Goal: Task Accomplishment & Management: Use online tool/utility

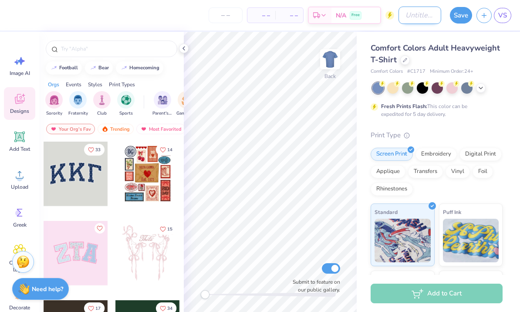
click at [398, 10] on input "Design Title" at bounding box center [419, 15] width 43 height 17
type input "Ingather cream crewneck"
click at [462, 14] on button "Save" at bounding box center [461, 14] width 22 height 17
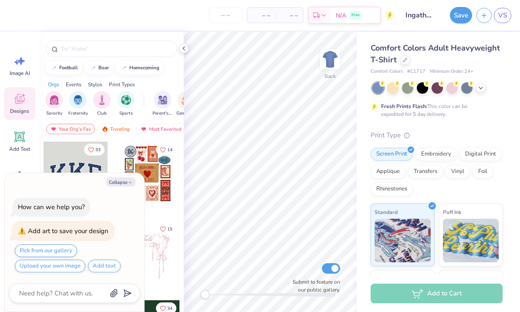
click at [164, 217] on div "14" at bounding box center [147, 180] width 65 height 79
click at [124, 181] on button "Collapse" at bounding box center [120, 181] width 29 height 9
type textarea "x"
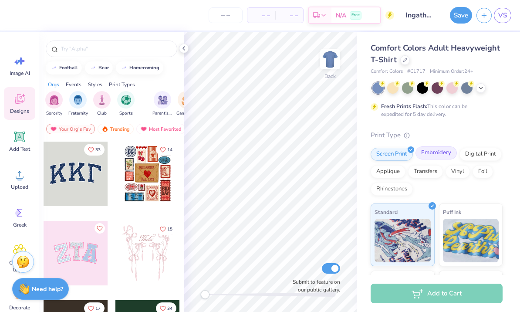
click at [443, 151] on div "Embroidery" at bounding box center [435, 152] width 41 height 13
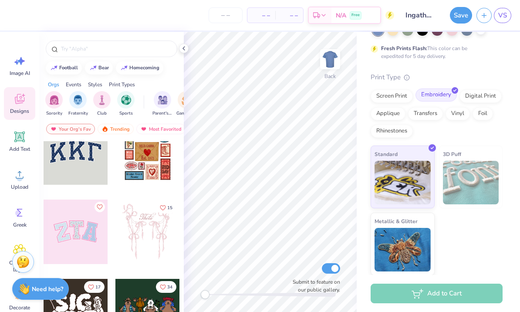
scroll to position [20, 0]
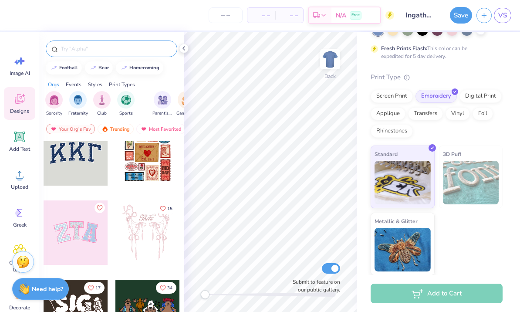
click at [114, 51] on input "text" at bounding box center [115, 48] width 111 height 9
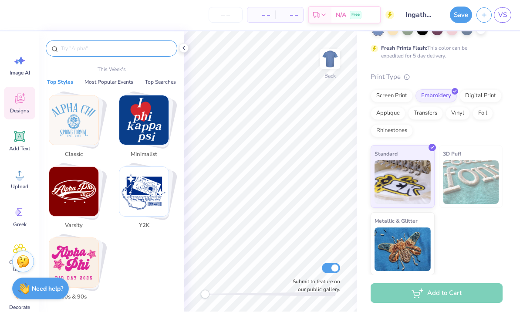
click at [115, 48] on input "text" at bounding box center [115, 48] width 111 height 9
click at [60, 120] on img "Stack Card Button Classic" at bounding box center [73, 120] width 49 height 49
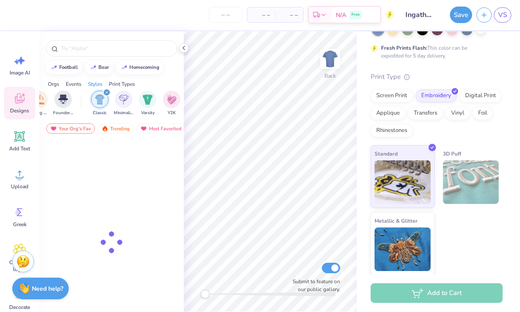
scroll to position [0, 456]
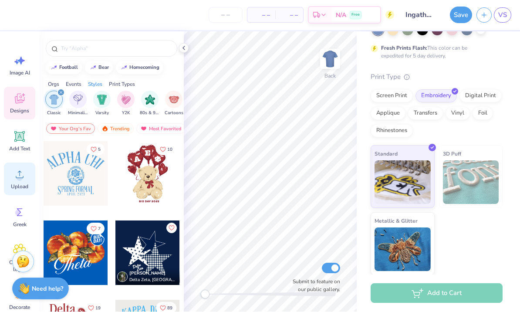
click at [21, 179] on circle at bounding box center [20, 178] width 6 height 6
click at [18, 134] on icon at bounding box center [20, 137] width 8 height 8
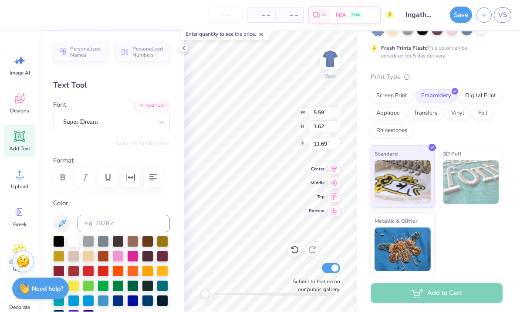
scroll to position [0, 0]
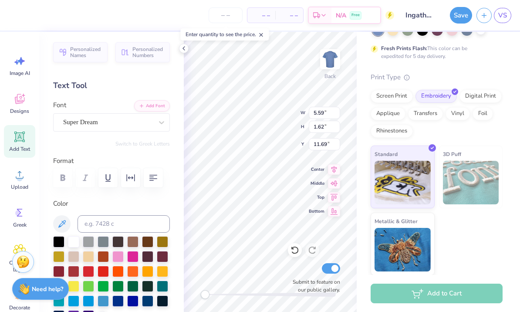
type textarea "T"
type textarea "Stronger than the Storm"
click at [151, 182] on button "button" at bounding box center [153, 177] width 19 height 19
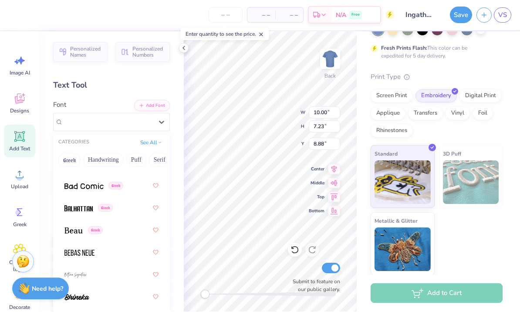
scroll to position [520, 0]
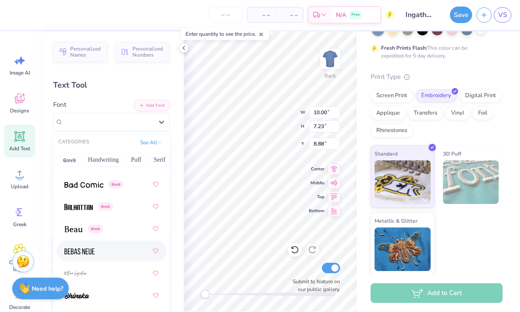
click at [73, 252] on img at bounding box center [79, 252] width 30 height 6
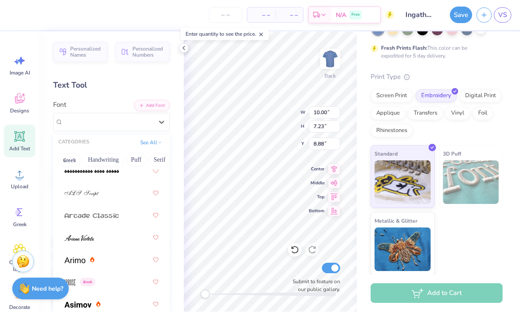
scroll to position [336, 0]
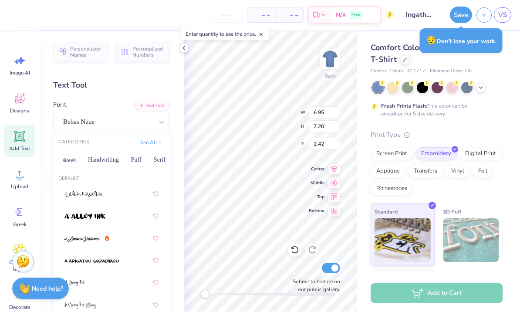
click at [168, 95] on div "Personalized Names Personalized Numbers Text Tool Add Font Font Bebas Neue CATE…" at bounding box center [111, 172] width 144 height 280
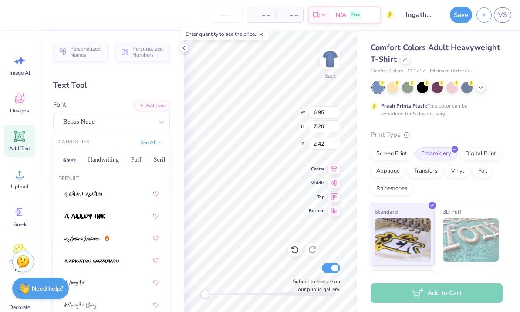
click at [382, 121] on div "Comfort Colors Adult Heavyweight T-Shirt Comfort Colors # C1717 Minimum Order: …" at bounding box center [436, 187] width 132 height 291
type input "3.00"
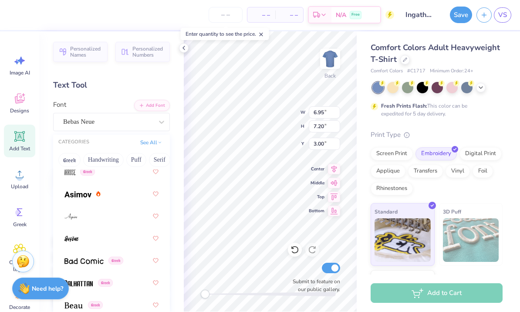
scroll to position [414, 0]
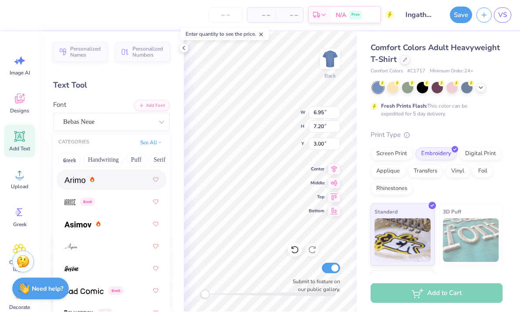
click at [76, 180] on img at bounding box center [74, 180] width 21 height 6
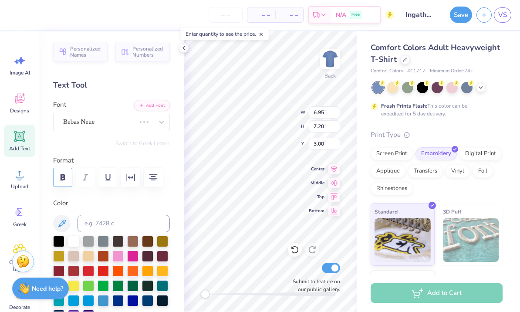
click at [69, 176] on button "button" at bounding box center [62, 177] width 19 height 19
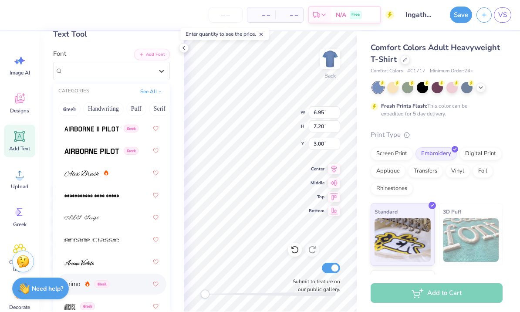
scroll to position [245, 0]
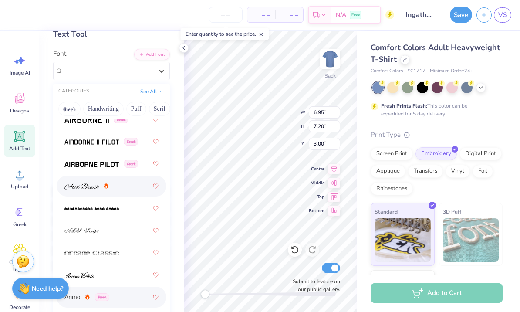
click at [91, 184] on img at bounding box center [81, 187] width 35 height 6
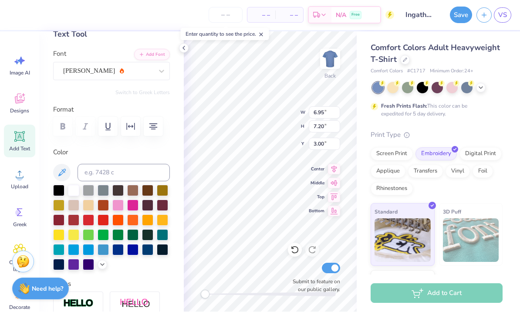
click at [260, 33] on icon at bounding box center [261, 35] width 6 height 6
click at [222, 9] on input "number" at bounding box center [225, 15] width 34 height 16
click at [140, 15] on div "– – Per Item – – Total Est. Delivery N/A Free" at bounding box center [203, 15] width 381 height 30
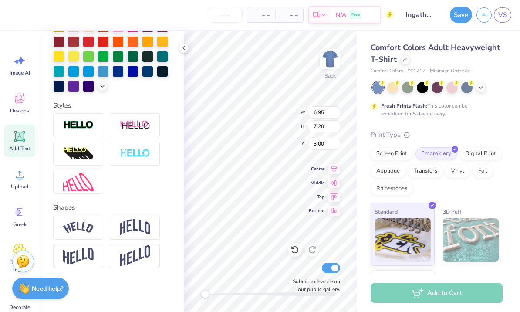
scroll to position [0, 0]
click at [420, 17] on input "Ingather cream crewneck" at bounding box center [419, 15] width 43 height 17
click at [482, 13] on icon "button" at bounding box center [483, 13] width 7 height 7
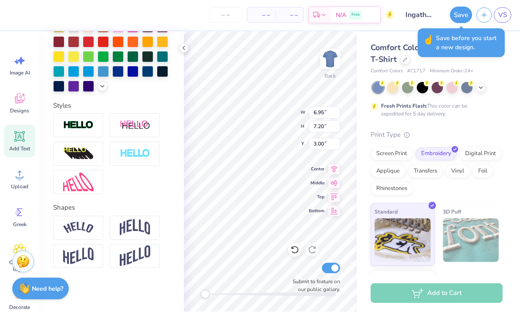
click at [486, 34] on span "Save before you start a new design." at bounding box center [468, 43] width 64 height 18
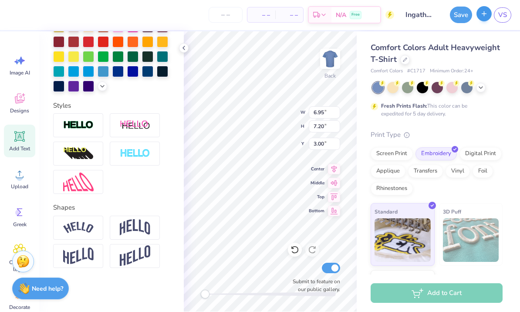
click at [483, 16] on icon "button" at bounding box center [483, 13] width 7 height 7
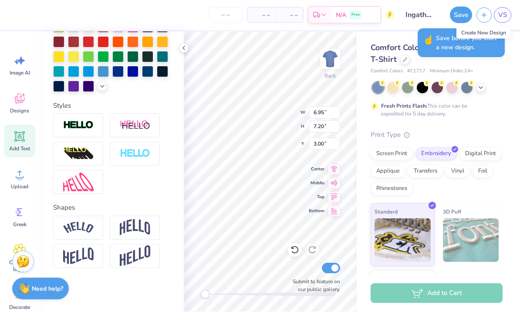
click at [444, 45] on span "Save before you start a new design." at bounding box center [468, 43] width 64 height 18
click at [460, 13] on button "Save" at bounding box center [461, 14] width 22 height 17
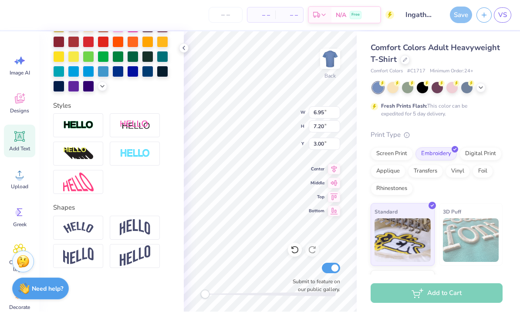
click at [473, 243] on img at bounding box center [471, 240] width 56 height 44
click at [469, 240] on img at bounding box center [471, 240] width 56 height 44
click at [468, 240] on img at bounding box center [471, 240] width 56 height 44
click at [471, 243] on img at bounding box center [471, 240] width 56 height 44
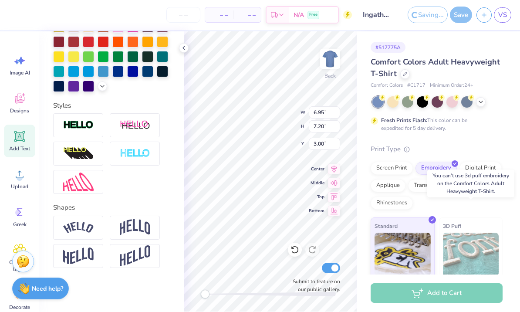
click at [471, 243] on img at bounding box center [471, 255] width 56 height 44
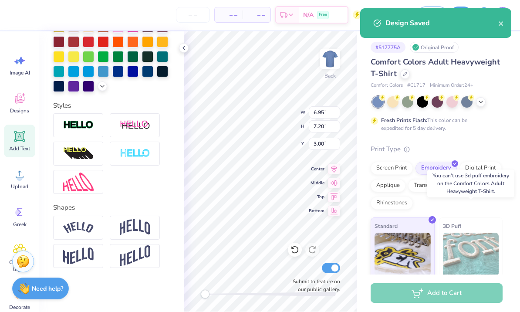
click at [470, 247] on img at bounding box center [471, 255] width 56 height 44
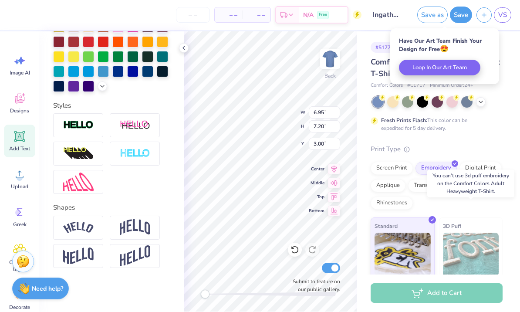
click at [471, 247] on img at bounding box center [471, 255] width 56 height 44
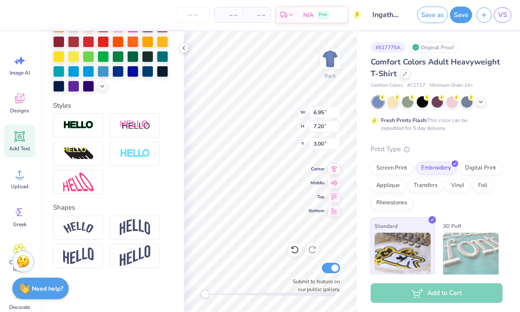
click at [498, 95] on div "Comfort Colors Adult Heavyweight T-Shirt Comfort Colors # C1717 Minimum Order: …" at bounding box center [436, 202] width 132 height 291
click at [385, 16] on input "Ingather cream crewneck" at bounding box center [387, 15] width 43 height 17
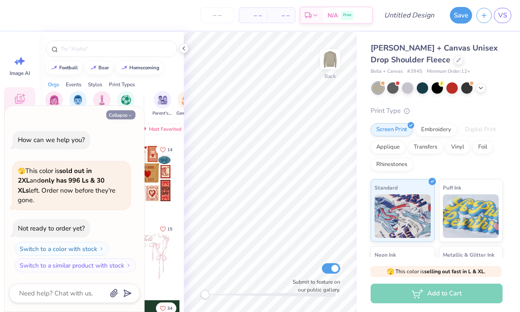
click at [121, 119] on button "Collapse" at bounding box center [120, 114] width 29 height 9
type textarea "x"
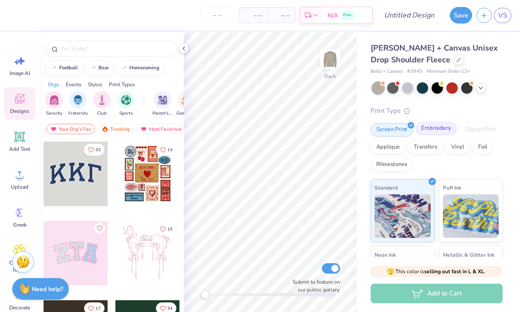
click at [440, 126] on div "Embroidery" at bounding box center [435, 128] width 41 height 13
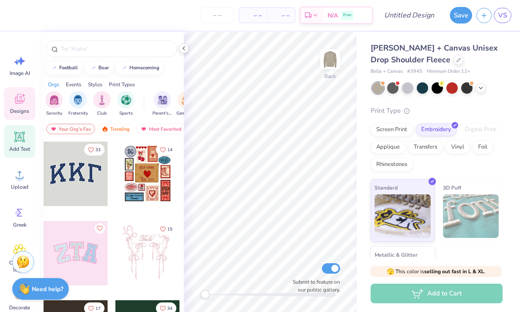
click at [20, 143] on icon at bounding box center [19, 136] width 13 height 13
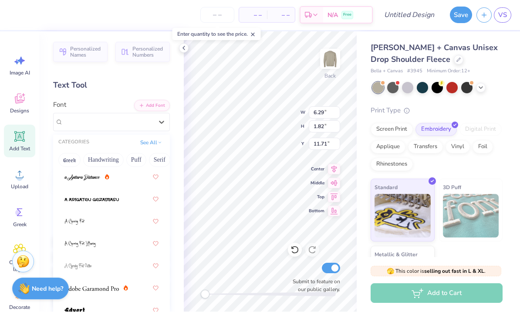
scroll to position [59, 0]
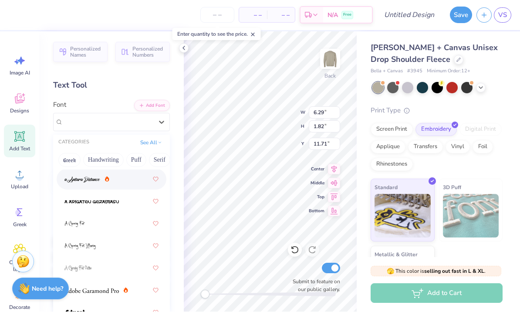
click at [73, 180] on img at bounding box center [82, 180] width 36 height 6
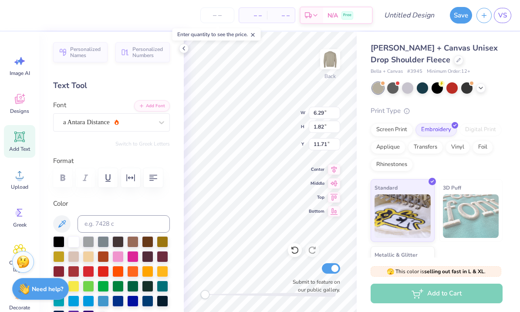
scroll to position [0, 1]
type textarea "than the"
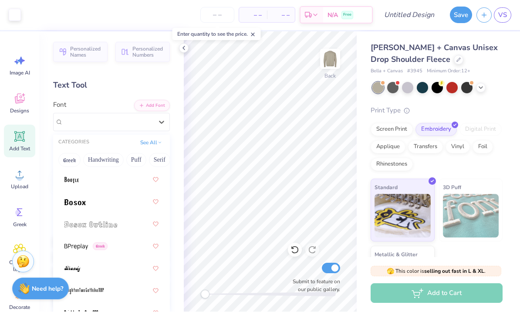
scroll to position [813, 0]
click at [74, 181] on img at bounding box center [71, 181] width 14 height 6
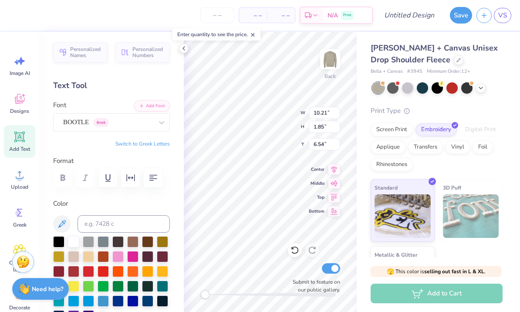
scroll to position [0, 0]
type textarea "a"
type textarea "stronger"
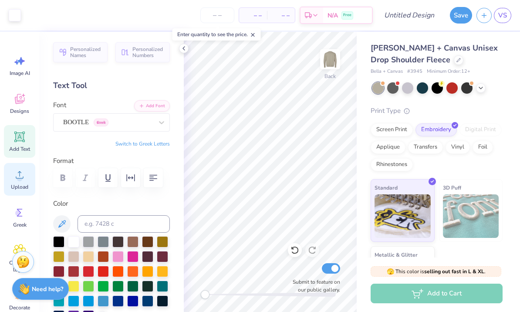
click at [18, 186] on span "Upload" at bounding box center [19, 186] width 17 height 7
click at [14, 148] on span "Add Text" at bounding box center [19, 148] width 21 height 7
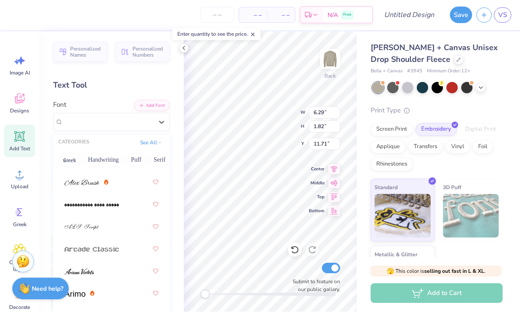
scroll to position [309, 0]
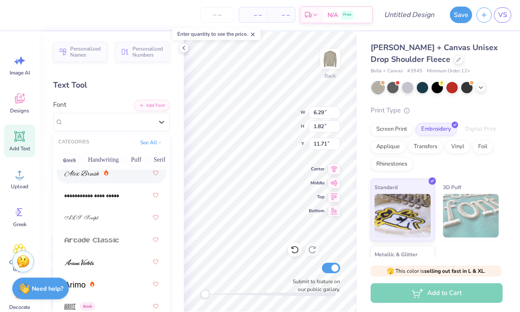
click at [78, 174] on img at bounding box center [81, 174] width 35 height 6
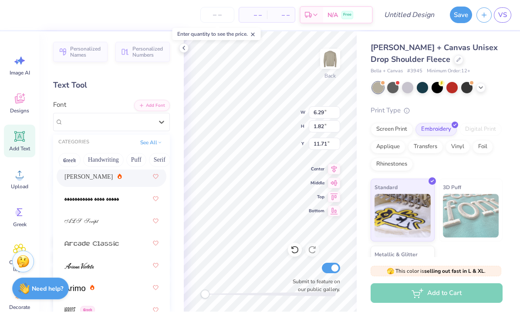
scroll to position [308, 0]
click at [77, 178] on span "[PERSON_NAME]" at bounding box center [88, 175] width 48 height 9
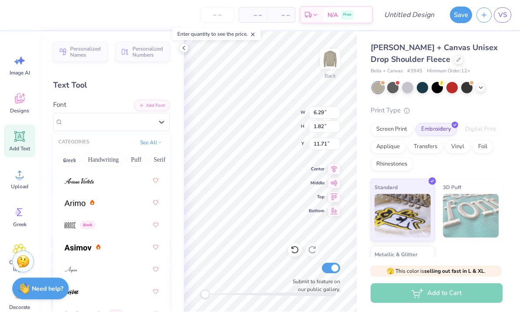
scroll to position [393, 0]
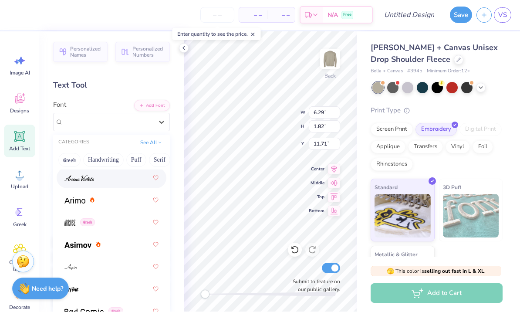
click at [68, 180] on img at bounding box center [79, 178] width 30 height 6
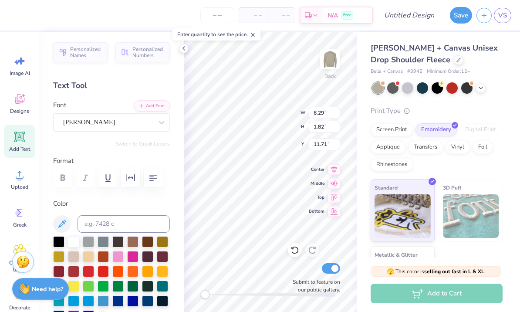
scroll to position [0, 0]
type textarea "s"
type textarea "than the"
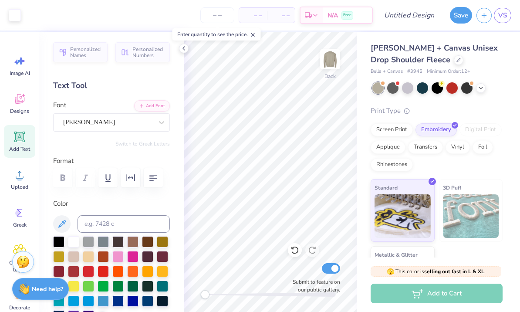
click at [20, 144] on div "Add Text" at bounding box center [19, 141] width 31 height 33
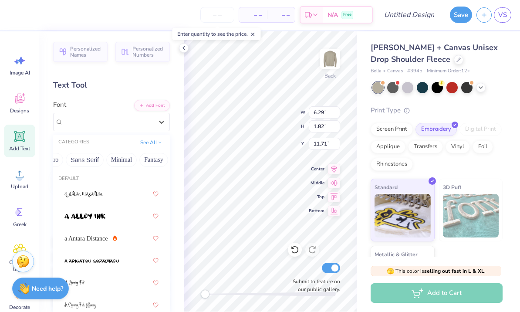
scroll to position [0, 197]
click at [85, 155] on button "Sans Serif" at bounding box center [85, 160] width 38 height 14
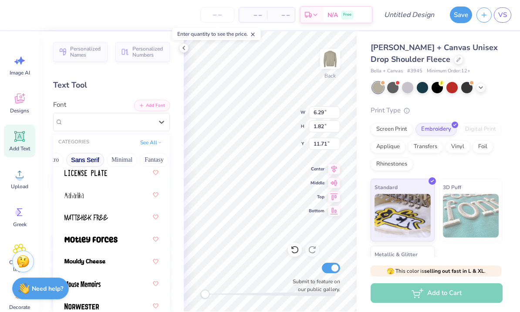
scroll to position [1005, 0]
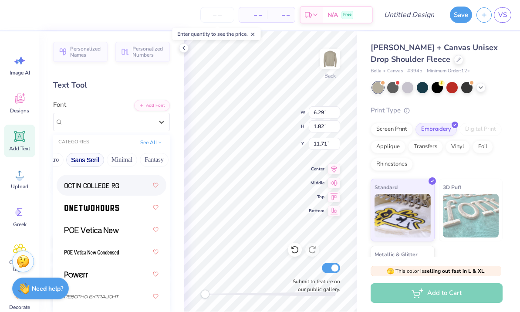
click at [122, 155] on button "Minimal" at bounding box center [122, 160] width 30 height 14
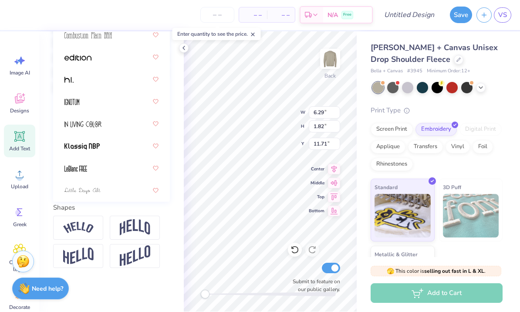
scroll to position [106, 0]
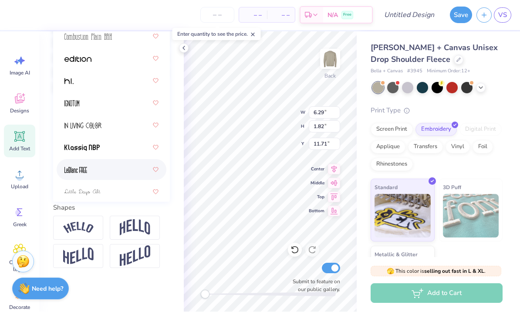
click at [90, 168] on div at bounding box center [111, 170] width 94 height 16
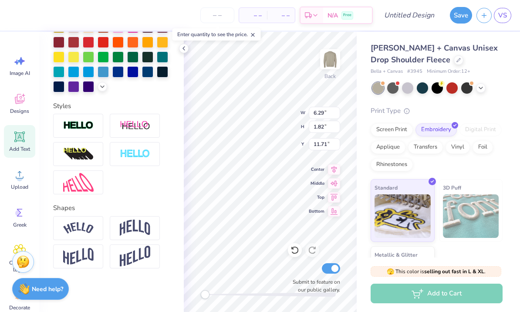
scroll to position [0, 0]
type textarea "STORM"
click at [501, 92] on div at bounding box center [437, 87] width 130 height 11
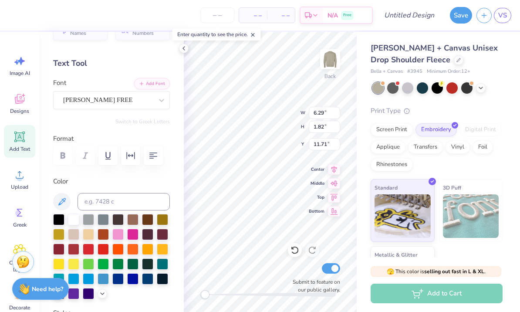
type input "10.93"
type input "1.90"
type input "6.52"
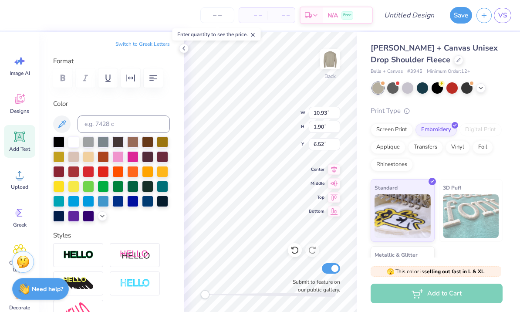
scroll to position [105, 0]
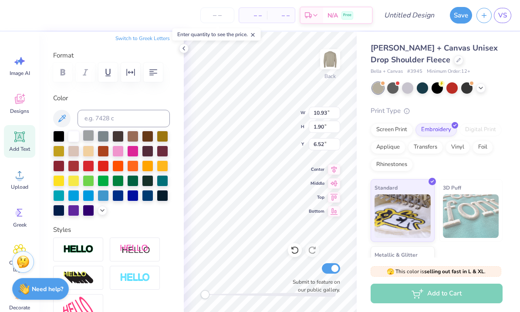
click at [89, 138] on div at bounding box center [88, 135] width 11 height 11
type input "5.33"
type input "1.50"
type input "9.00"
click at [72, 155] on div at bounding box center [73, 149] width 11 height 11
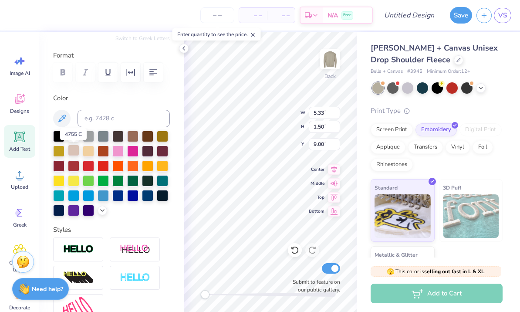
type input "3.56"
type input "1.73"
type input "11.76"
click at [74, 151] on div at bounding box center [73, 149] width 11 height 11
type input "10.93"
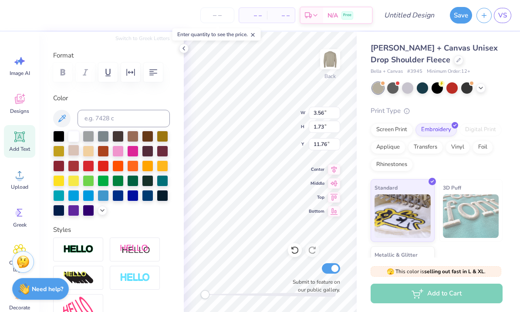
type input "1.90"
type input "6.52"
click at [68, 150] on div at bounding box center [73, 149] width 11 height 11
click at [75, 155] on div at bounding box center [73, 149] width 11 height 11
click at [103, 208] on icon at bounding box center [102, 209] width 7 height 7
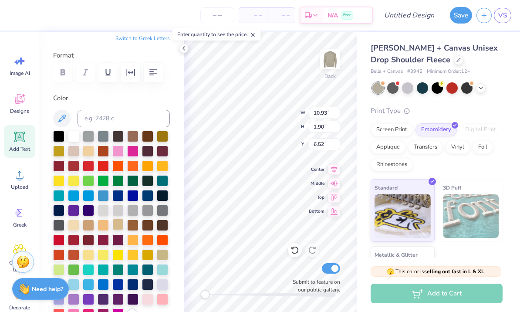
click at [119, 227] on div at bounding box center [117, 223] width 11 height 11
click at [161, 259] on div at bounding box center [162, 253] width 11 height 11
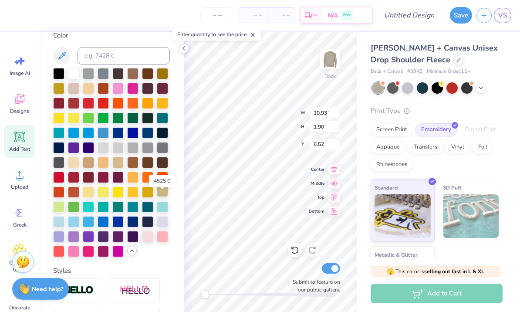
scroll to position [163, 0]
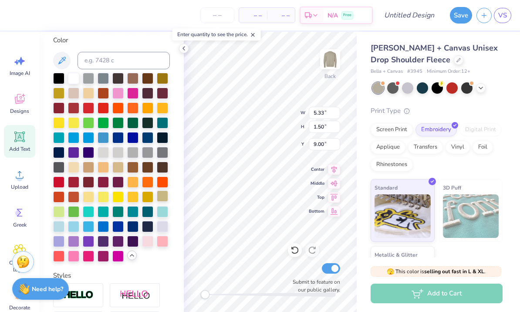
click at [163, 199] on div at bounding box center [162, 195] width 11 height 11
type input "3.56"
type input "1.73"
type input "11.76"
click at [163, 199] on div at bounding box center [162, 195] width 11 height 11
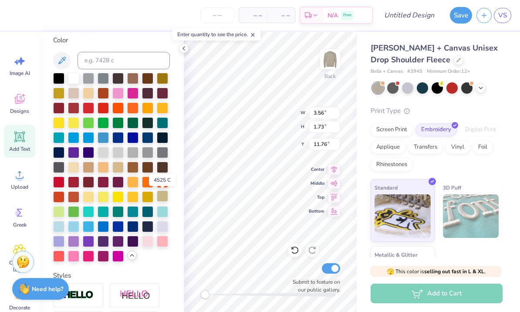
type input "10.93"
type input "1.90"
type input "6.52"
click at [165, 196] on div at bounding box center [162, 195] width 11 height 11
click at [91, 170] on div at bounding box center [88, 166] width 11 height 11
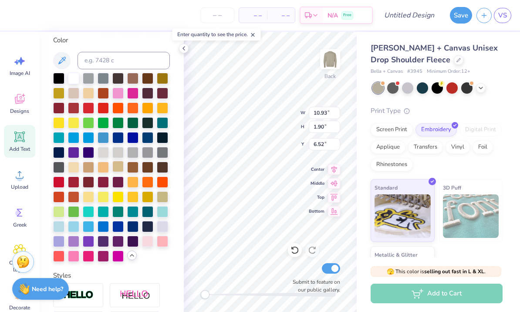
click at [116, 170] on div at bounding box center [117, 166] width 11 height 11
click at [73, 95] on div at bounding box center [73, 92] width 11 height 11
click at [85, 98] on div at bounding box center [88, 92] width 11 height 11
click at [160, 80] on div at bounding box center [162, 77] width 11 height 11
click at [134, 81] on div at bounding box center [132, 77] width 11 height 11
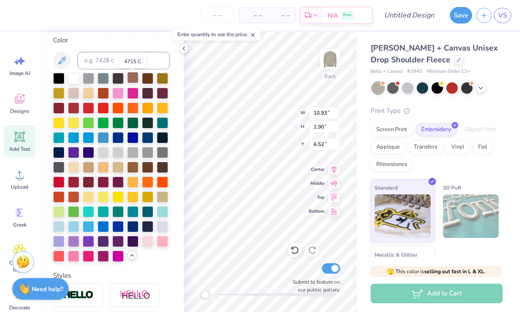
type input "5.33"
type input "1.50"
type input "9.00"
click at [72, 98] on div at bounding box center [73, 92] width 11 height 11
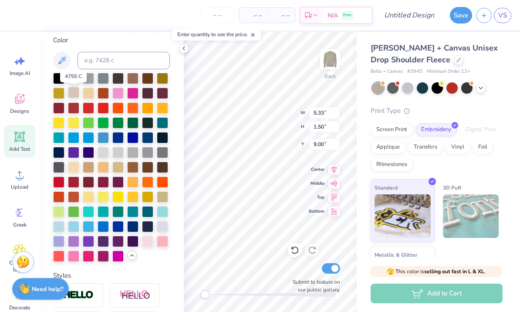
type input "10.93"
type input "1.90"
type input "6.52"
click at [76, 97] on div at bounding box center [73, 92] width 11 height 11
click at [79, 94] on div at bounding box center [73, 92] width 11 height 11
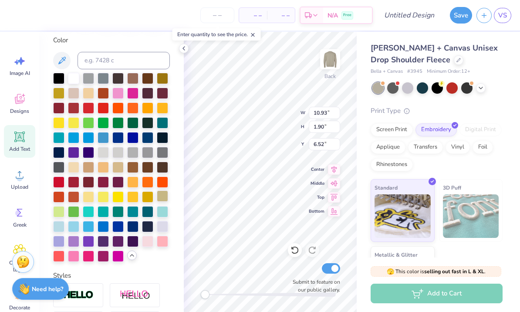
click at [160, 195] on div at bounding box center [162, 195] width 11 height 11
type input "5.33"
type input "1.50"
type input "9.00"
click at [164, 194] on div at bounding box center [162, 195] width 11 height 11
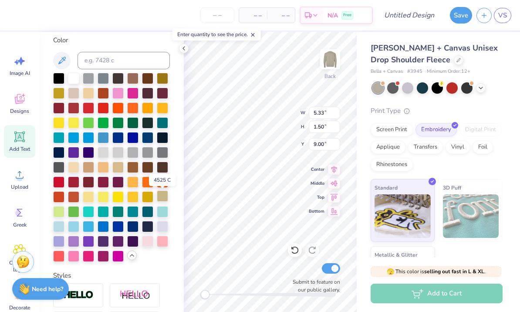
type input "3.56"
type input "1.73"
type input "11.76"
click at [160, 197] on div at bounding box center [162, 195] width 11 height 11
type input "5.33"
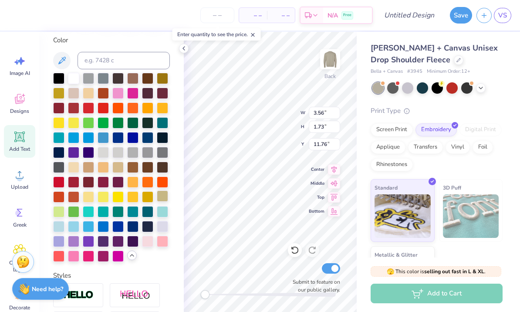
type input "1.50"
type input "9.00"
click at [492, 115] on div "Print Type Screen Print Embroidery Digital Print Applique Transfers Vinyl Foil …" at bounding box center [436, 207] width 132 height 203
click at [476, 208] on img at bounding box center [471, 216] width 56 height 44
click at [390, 130] on div "Screen Print" at bounding box center [391, 128] width 42 height 13
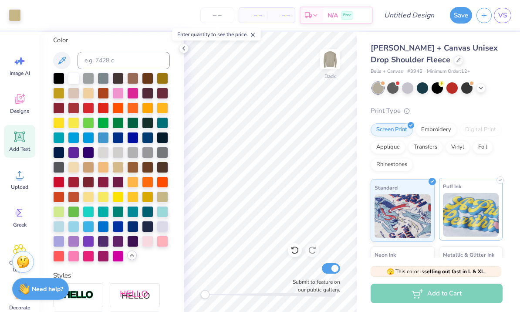
click at [477, 211] on img at bounding box center [471, 215] width 56 height 44
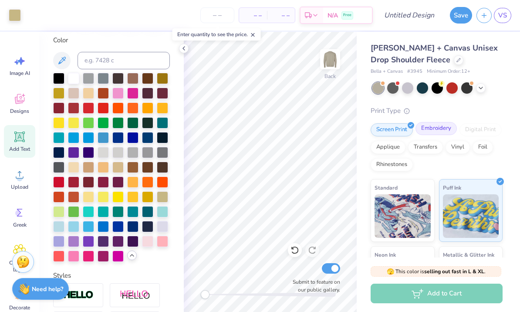
click at [433, 130] on div "Embroidery" at bounding box center [435, 128] width 41 height 13
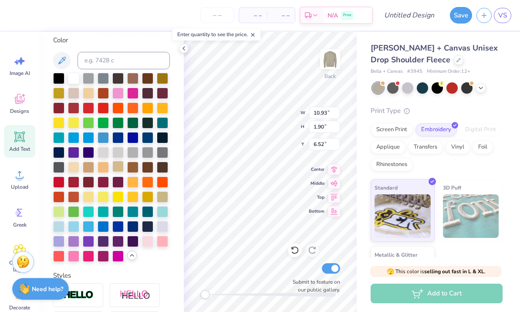
click at [117, 174] on div at bounding box center [111, 167] width 117 height 189
click at [121, 172] on div at bounding box center [117, 166] width 11 height 11
click at [117, 168] on div at bounding box center [117, 166] width 11 height 11
click at [484, 91] on div at bounding box center [437, 87] width 130 height 11
click at [484, 89] on icon at bounding box center [480, 87] width 7 height 7
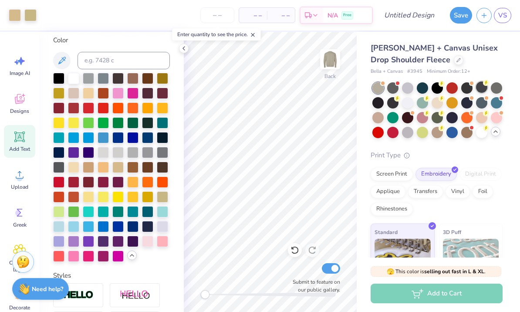
click at [478, 85] on div at bounding box center [481, 86] width 11 height 11
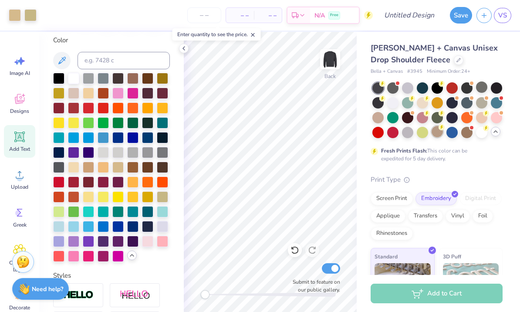
click at [440, 131] on div at bounding box center [436, 131] width 11 height 11
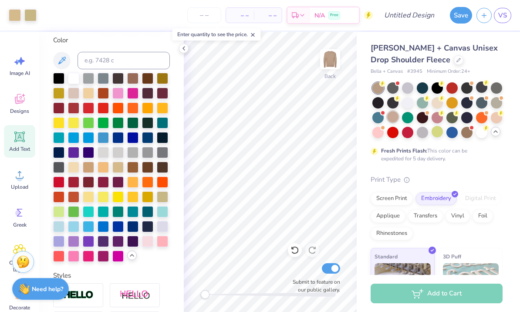
click at [393, 118] on div at bounding box center [392, 116] width 11 height 11
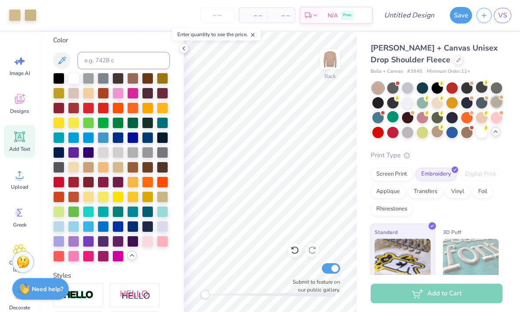
click at [500, 100] on div at bounding box center [496, 101] width 11 height 11
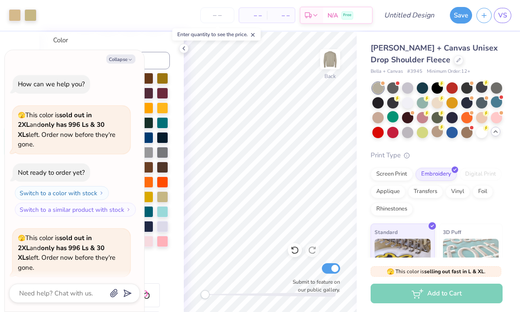
scroll to position [46, 0]
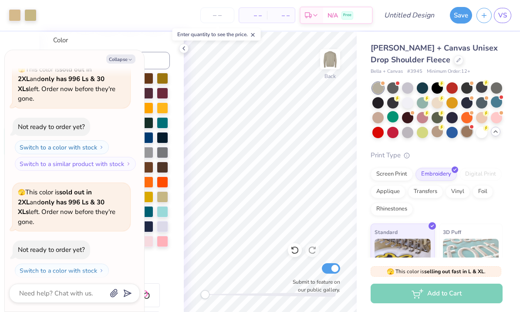
click at [467, 134] on div at bounding box center [466, 131] width 11 height 11
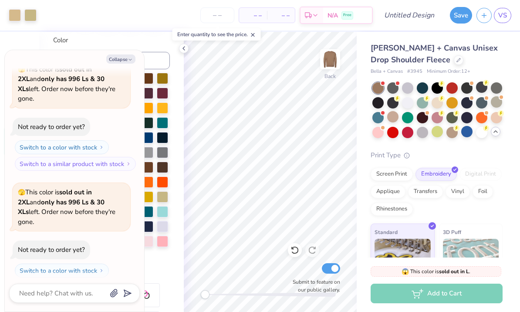
scroll to position [168, 0]
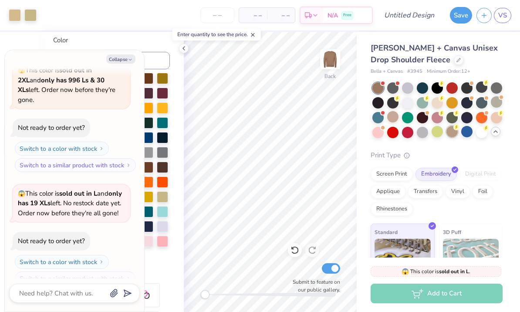
click at [455, 131] on div at bounding box center [451, 131] width 11 height 11
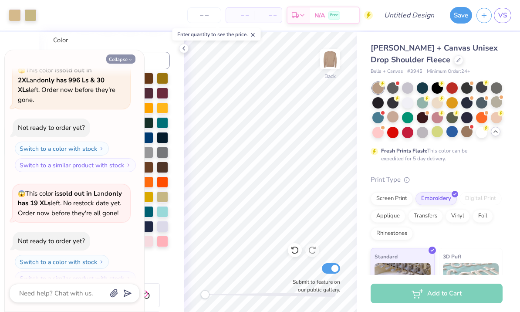
click at [123, 60] on button "Collapse" at bounding box center [120, 58] width 29 height 9
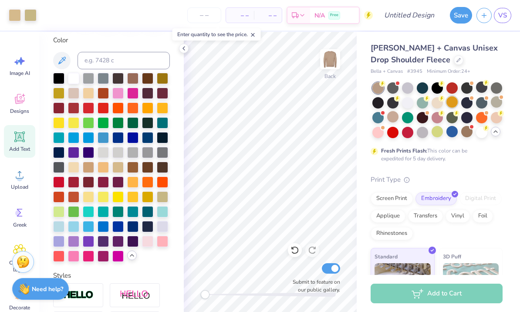
click at [454, 102] on div at bounding box center [451, 101] width 11 height 11
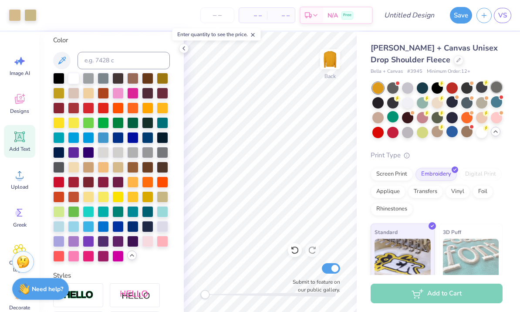
click at [496, 85] on div at bounding box center [496, 86] width 11 height 11
click at [482, 101] on div at bounding box center [481, 101] width 11 height 11
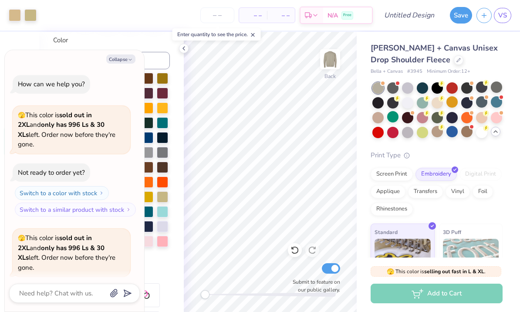
scroll to position [280, 0]
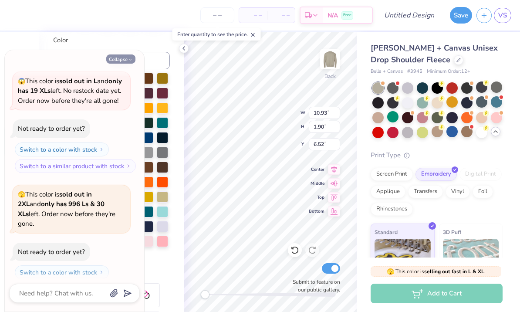
click at [121, 61] on button "Collapse" at bounding box center [120, 58] width 29 height 9
type textarea "x"
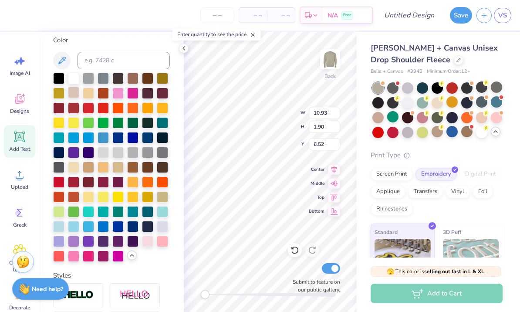
click at [70, 98] on div at bounding box center [73, 92] width 11 height 11
type input "3.56"
type input "1.73"
type input "11.34"
click at [74, 94] on div at bounding box center [73, 92] width 11 height 11
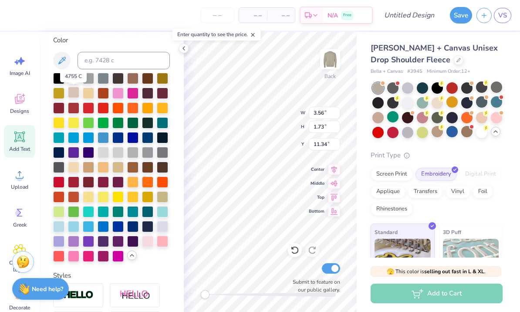
type input "5.33"
type input "1.50"
type input "9.00"
click at [74, 95] on div at bounding box center [73, 92] width 11 height 11
click at [494, 155] on div "Print Type" at bounding box center [436, 155] width 132 height 10
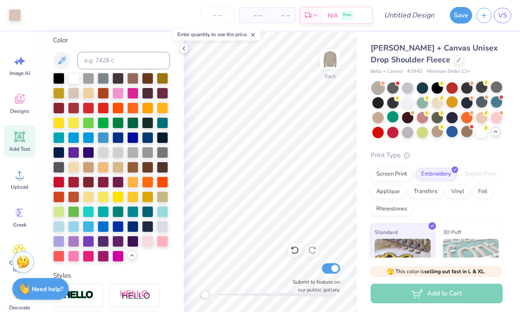
click at [377, 87] on div at bounding box center [377, 87] width 11 height 11
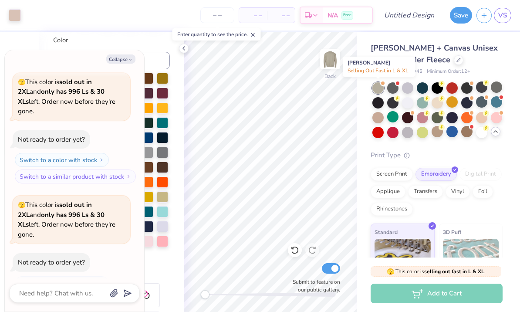
scroll to position [392, 0]
click at [127, 57] on button "Collapse" at bounding box center [120, 58] width 29 height 9
type textarea "x"
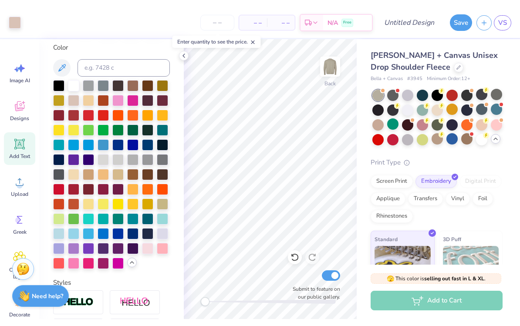
scroll to position [0, 0]
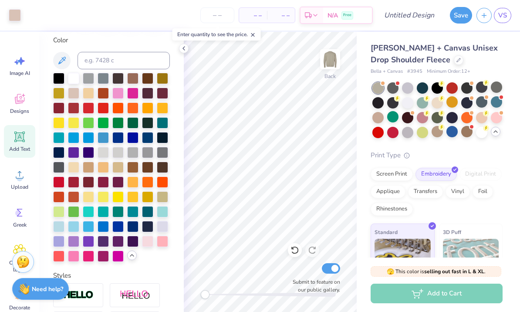
click at [75, 13] on div "– – Per Item – – Total Est. Delivery N/A Free" at bounding box center [198, 15] width 347 height 30
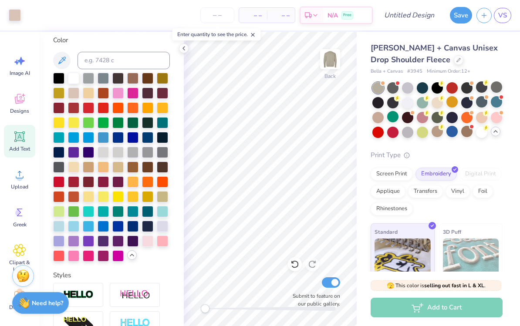
click at [505, 54] on div "Bella + Canvas Unisex Drop Shoulder Fleece Bella + Canvas # 3945 Minimum Order:…" at bounding box center [437, 192] width 163 height 321
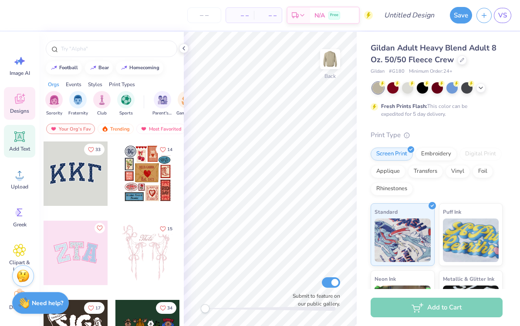
click at [13, 144] on div "Add Text" at bounding box center [19, 141] width 31 height 33
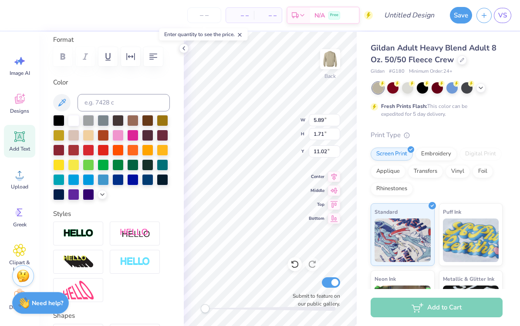
scroll to position [138, 0]
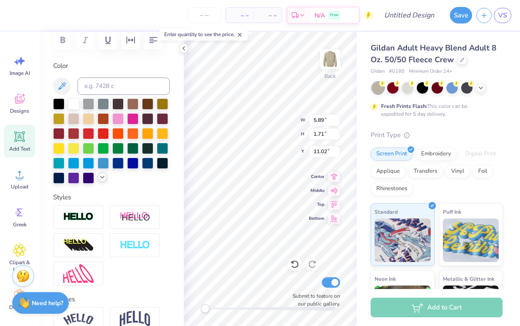
click at [103, 179] on icon at bounding box center [102, 177] width 7 height 7
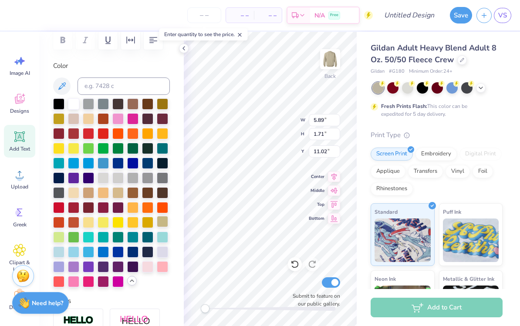
click at [159, 226] on div at bounding box center [162, 221] width 11 height 11
type textarea "K"
type textarea "Stronger"
click at [18, 144] on div "Add Text" at bounding box center [19, 141] width 31 height 33
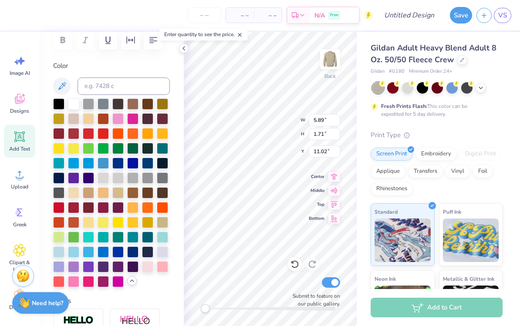
scroll to position [0, 1]
type textarea "than the"
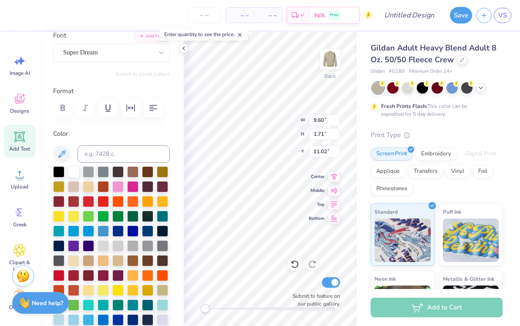
scroll to position [69, 0]
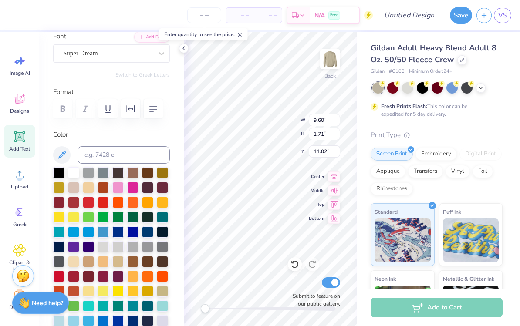
click at [76, 64] on div "Personalized Names Personalized Numbers Text Tool Add Font Font Super Dream Swi…" at bounding box center [111, 179] width 144 height 294
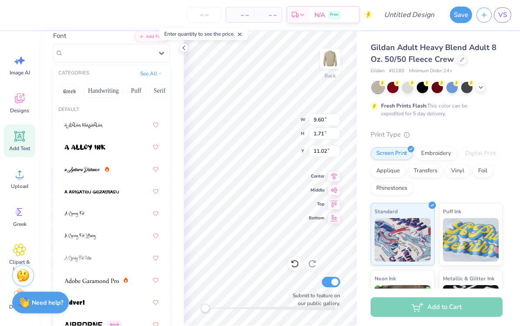
click at [69, 94] on button "Greek" at bounding box center [69, 91] width 22 height 14
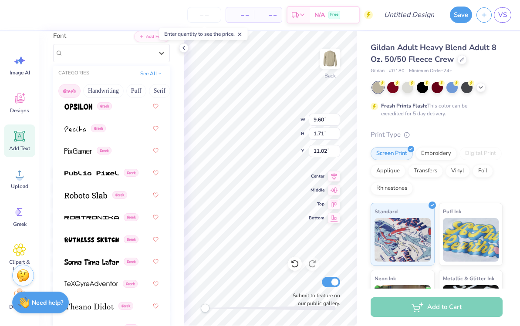
scroll to position [708, 0]
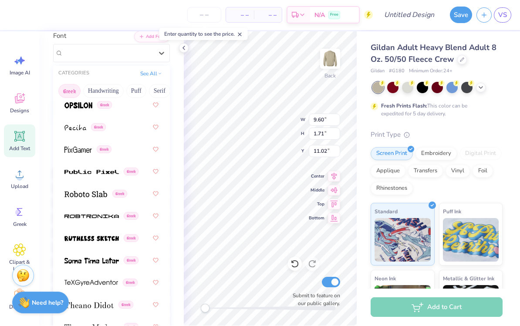
type input "10.53"
type input "2.16"
type input "3.00"
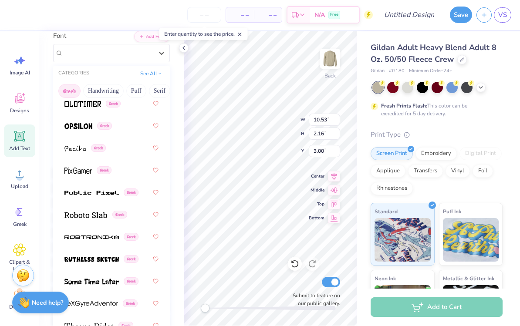
scroll to position [688, 0]
click at [75, 212] on img at bounding box center [85, 215] width 43 height 6
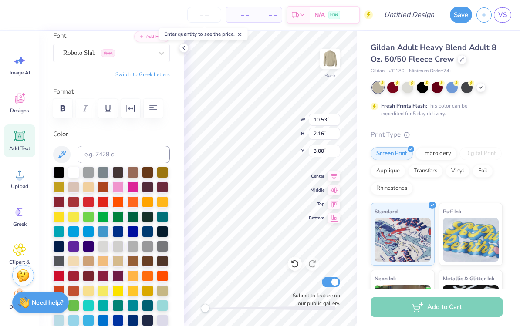
scroll to position [0, 0]
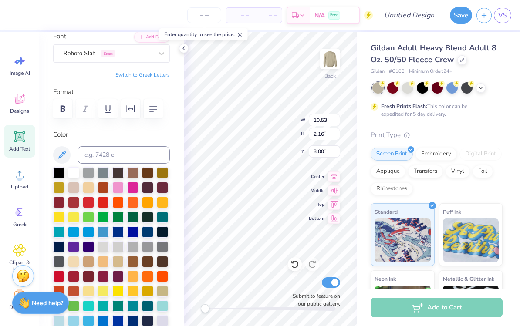
type textarea "STRONGER"
type input "9.60"
type input "1.71"
type input "6.14"
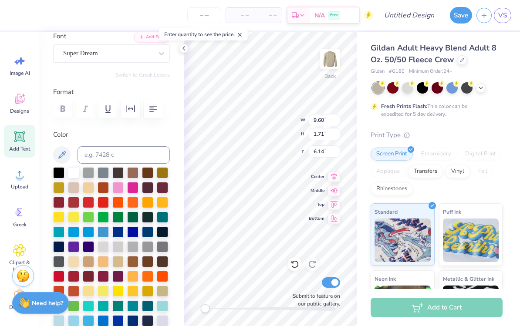
scroll to position [0, 1]
click at [161, 292] on div at bounding box center [162, 290] width 11 height 11
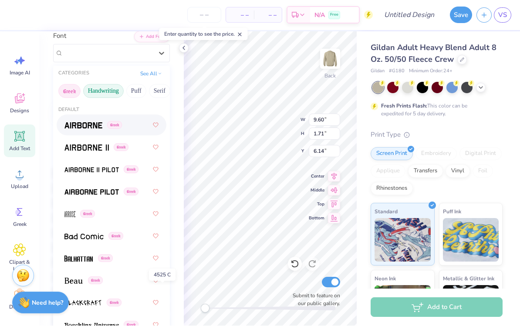
click at [100, 91] on button "Handwriting" at bounding box center [103, 91] width 40 height 14
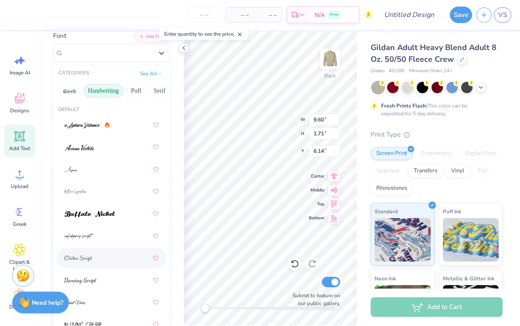
click at [75, 256] on img at bounding box center [78, 259] width 28 height 6
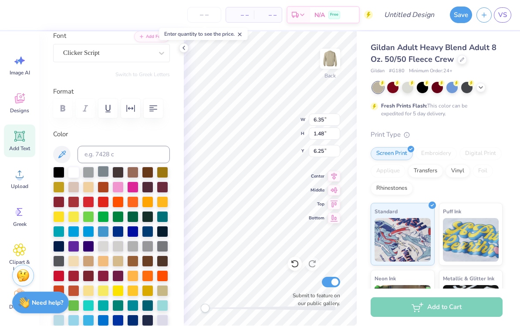
click at [105, 173] on div at bounding box center [102, 171] width 11 height 11
click at [19, 143] on div "Add Text" at bounding box center [19, 141] width 31 height 33
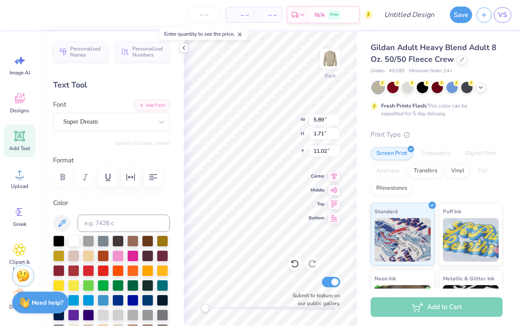
scroll to position [0, 0]
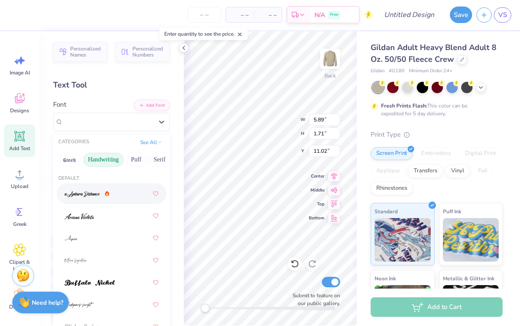
click at [67, 161] on button "Greek" at bounding box center [69, 160] width 22 height 14
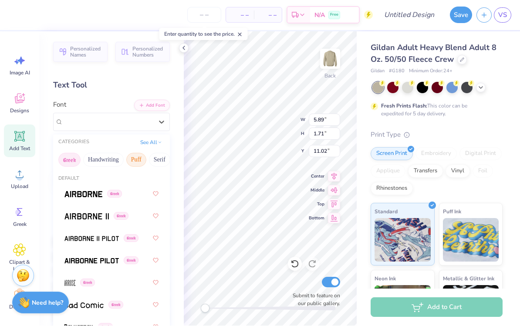
click at [133, 159] on button "Puff" at bounding box center [136, 160] width 20 height 14
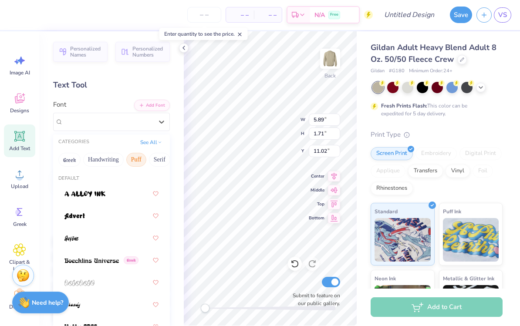
click at [71, 159] on button "Greek" at bounding box center [69, 160] width 22 height 14
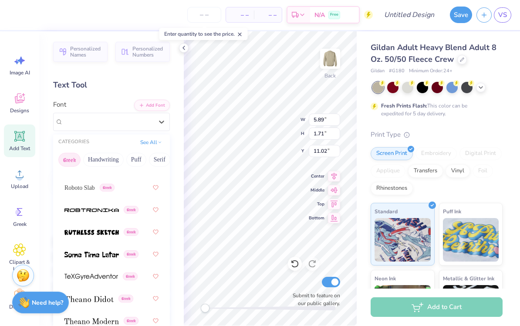
scroll to position [764, 0]
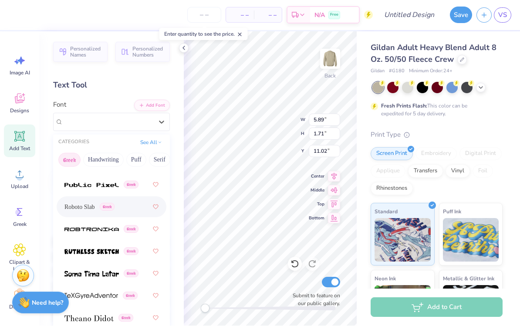
click at [75, 203] on span "Roboto Slab" at bounding box center [79, 207] width 30 height 9
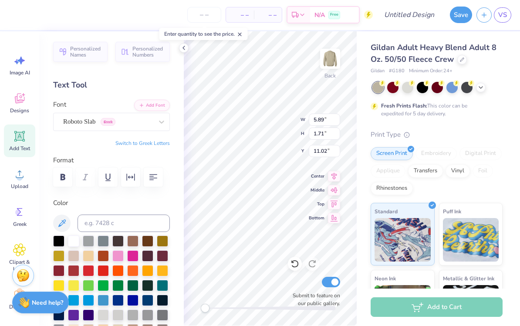
scroll to position [0, 0]
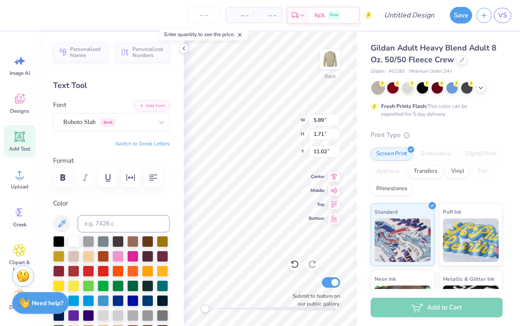
type textarea "STORM"
type input "6.35"
type input "1.48"
type input "6.25"
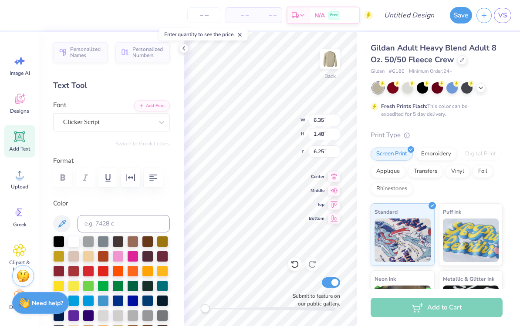
type input "8.43"
type input "1.78"
type input "9.47"
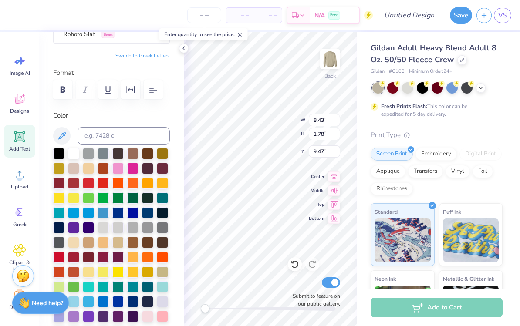
scroll to position [90, 0]
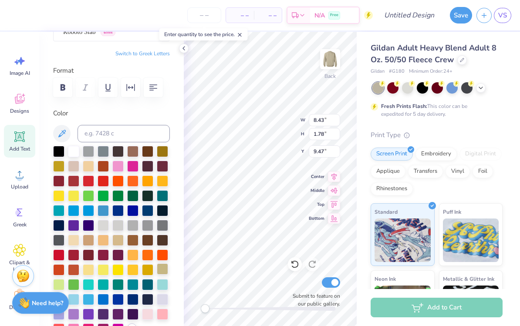
click at [162, 271] on div at bounding box center [162, 268] width 11 height 11
type input "6.35"
type input "1.48"
type input "5.11"
click at [168, 269] on div at bounding box center [162, 268] width 11 height 11
